Goal: Task Accomplishment & Management: Use online tool/utility

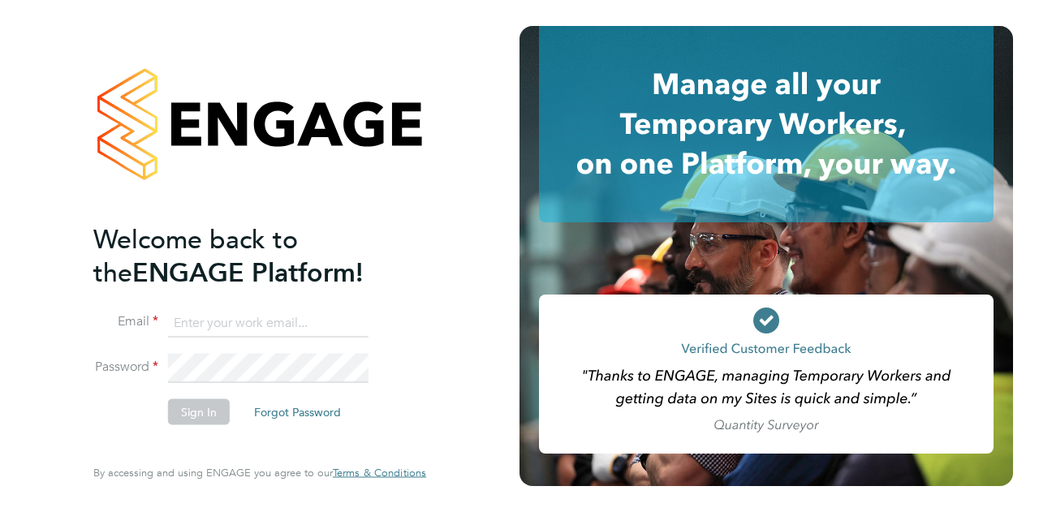
click at [202, 322] on input at bounding box center [268, 323] width 201 height 29
type input "[PERSON_NAME][EMAIL_ADDRESS][PERSON_NAME][PERSON_NAME][DOMAIN_NAME]"
click at [181, 407] on button "Sign In" at bounding box center [199, 412] width 62 height 26
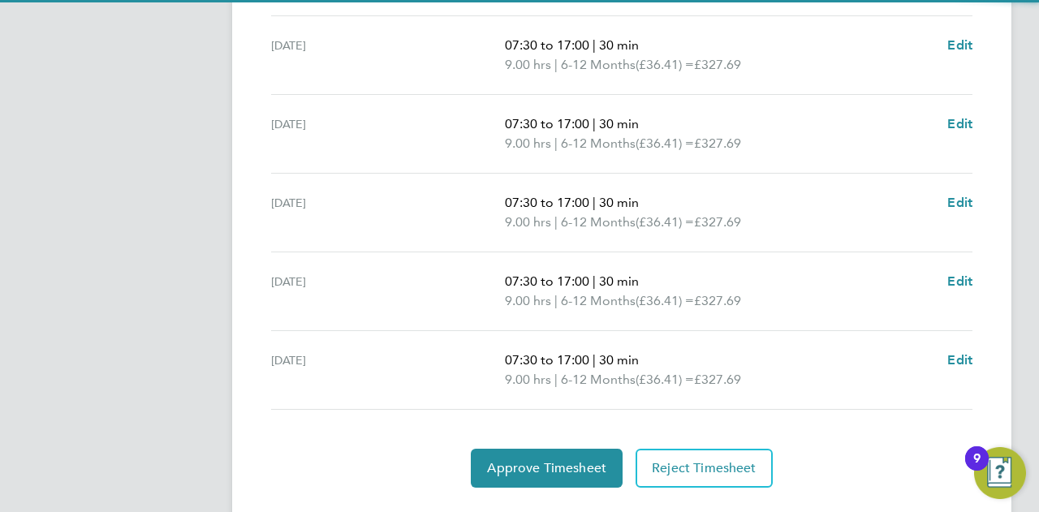
scroll to position [671, 0]
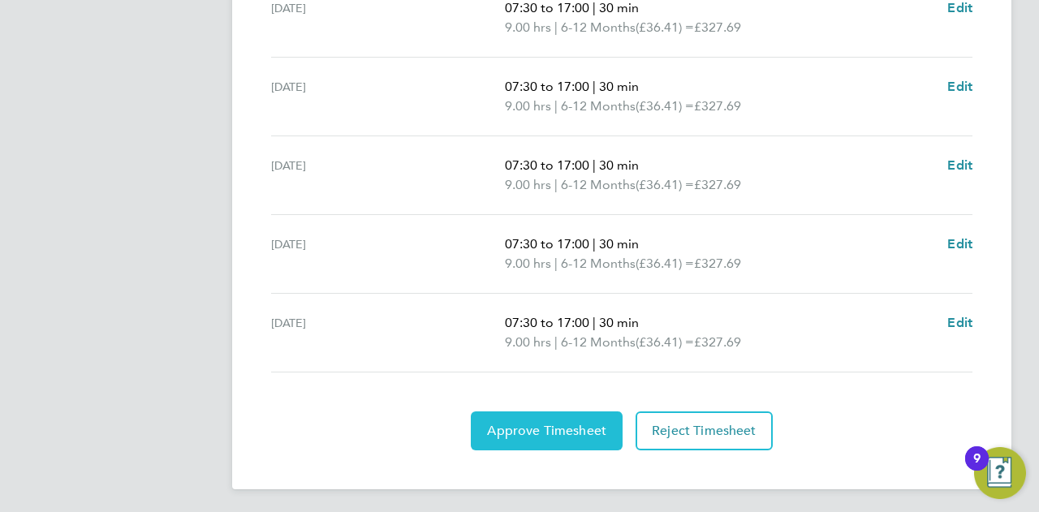
click at [527, 416] on button "Approve Timesheet" at bounding box center [547, 431] width 152 height 39
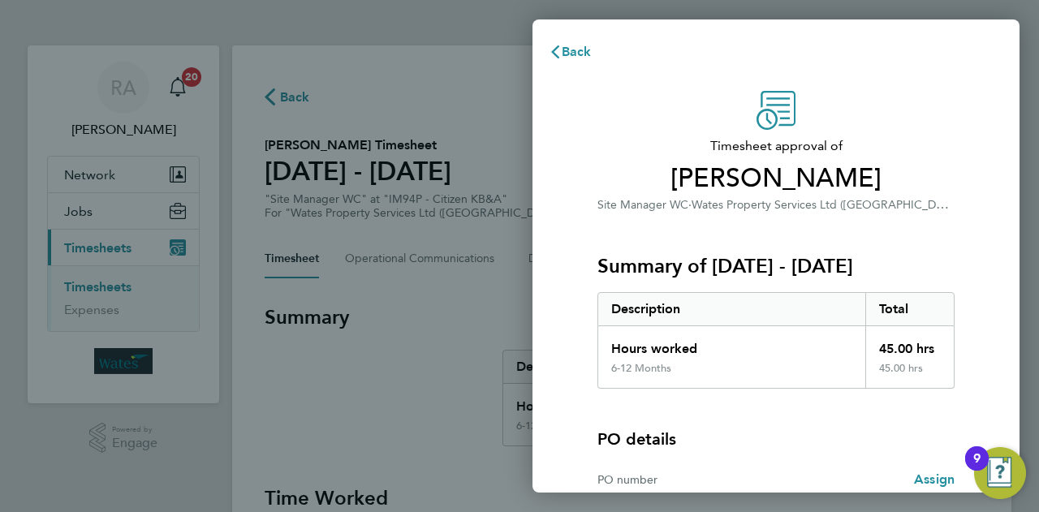
scroll to position [152, 0]
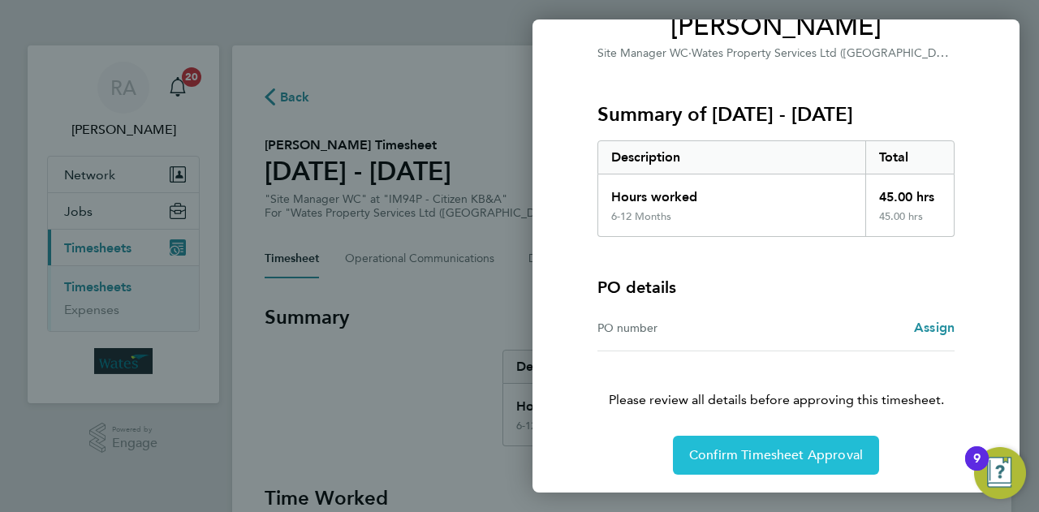
click at [770, 460] on span "Confirm Timesheet Approval" at bounding box center [776, 455] width 174 height 16
